Goal: Task Accomplishment & Management: Manage account settings

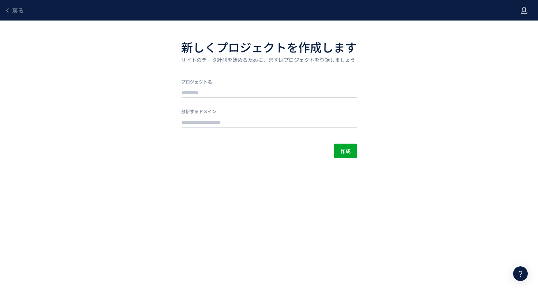
click at [524, 11] on icon at bounding box center [524, 10] width 7 height 7
click at [425, 62] on div "戻る 新しくプロジェクトを作成します サイトのデータ計測を始めるために、まずはプロジェクトを登録しましょう プロジェクト名 分析するドメイン 作成" at bounding box center [269, 79] width 538 height 158
click at [327, 91] on input "text" at bounding box center [270, 93] width 176 height 10
click at [294, 122] on input "text" at bounding box center [270, 123] width 176 height 10
click at [276, 92] on input "text" at bounding box center [270, 93] width 176 height 10
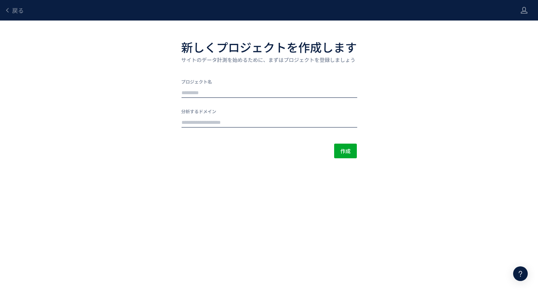
click at [269, 119] on input "text" at bounding box center [270, 123] width 176 height 10
click at [268, 88] on input "text" at bounding box center [270, 93] width 176 height 10
click at [16, 11] on span "戻る" at bounding box center [18, 10] width 12 height 9
click at [525, 7] on icon at bounding box center [524, 10] width 7 height 7
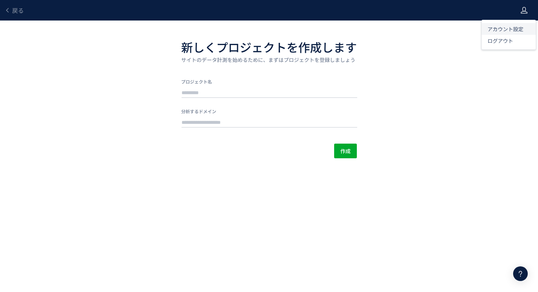
click at [510, 29] on span "アカウント設定" at bounding box center [506, 28] width 36 height 7
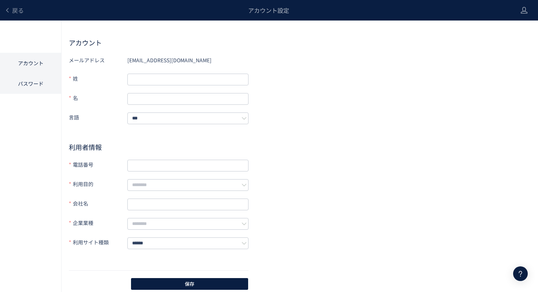
click at [34, 82] on li "パスワード" at bounding box center [30, 83] width 61 height 21
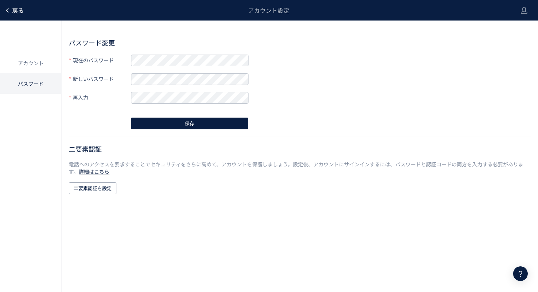
click at [10, 9] on icon at bounding box center [7, 10] width 6 height 6
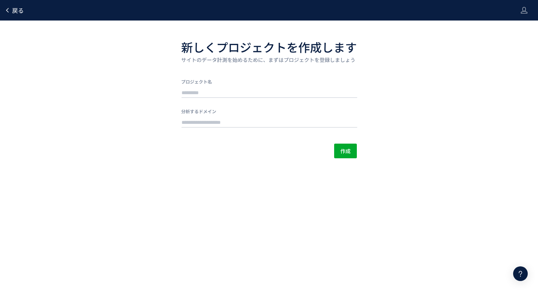
click at [16, 11] on span "戻る" at bounding box center [18, 10] width 12 height 9
